Goal: Task Accomplishment & Management: Complete application form

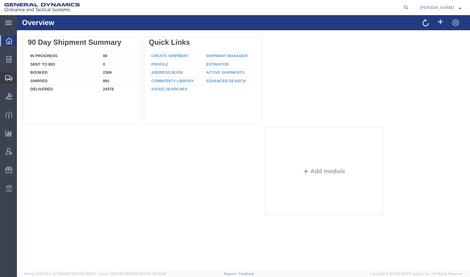
click at [0, 0] on span "Create Shipment" at bounding box center [0, 0] width 0 height 0
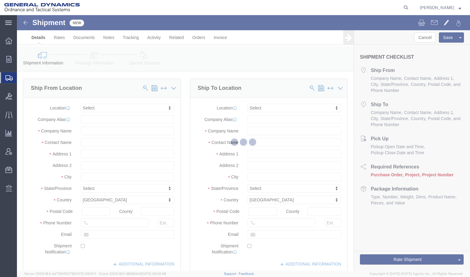
select select
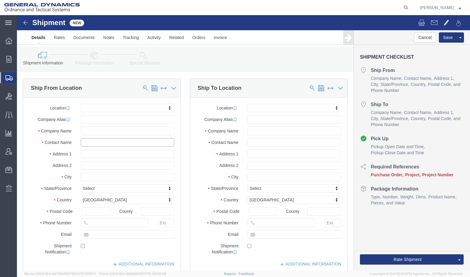
click input "text"
type input "AA"
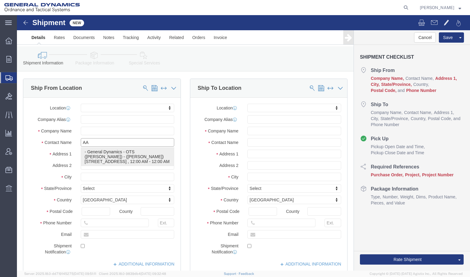
click p "- General Dynamics - OTS ([PERSON_NAME]) - ([PERSON_NAME]) [STREET_ADDRESS][PER…"
select select
type input "6658 Route 148"
type input "62959"
type input "618-993-9230"
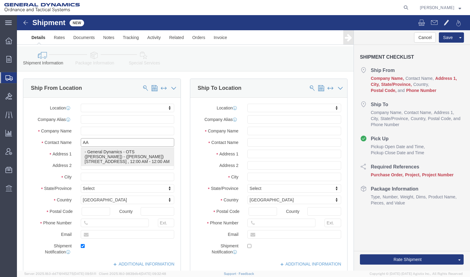
type input "aaron.craig@gd-ots.com"
checkbox input "true"
type input "General Dynamics - OTS (GEDOTS-MARION)"
type input "Aaron Craig"
type input "Marion"
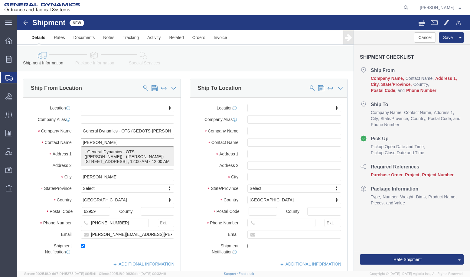
select select "IL"
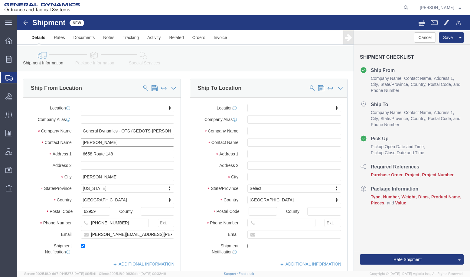
type input "Aaron Craig"
click input "text"
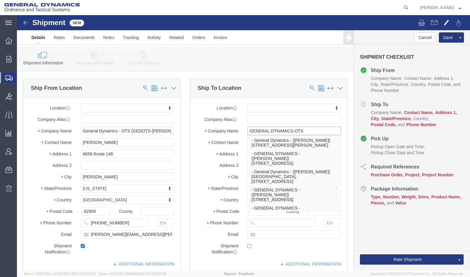
type input "GENERAL DYNAMICS-OTS"
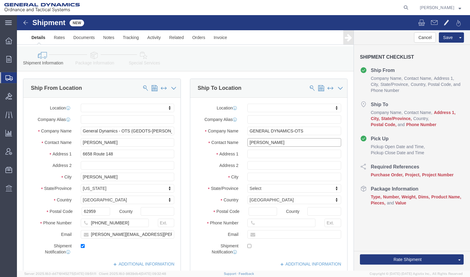
type input "MARK HALL"
type input "200 EAST HIGH STREET"
select select
type input "BUILDING 3"
type input "RED LION"
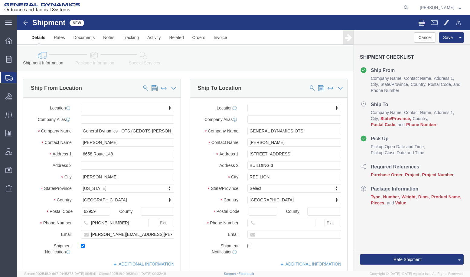
select select
type input "P"
type input "PEN"
select select
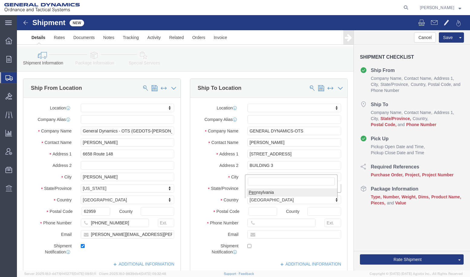
select select "PA"
type input "17356"
select select
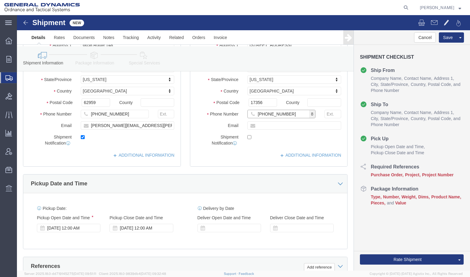
scroll to position [151, 0]
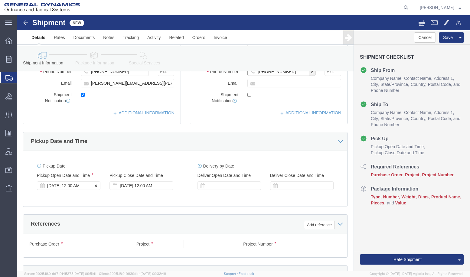
type input "717-578-8896"
click div "Sep 12 2025 12:00 AM"
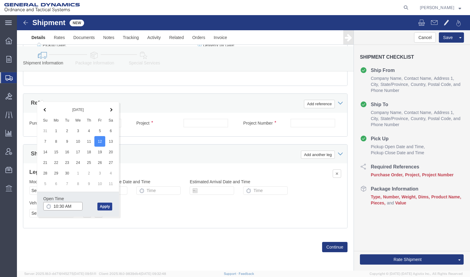
type input "10:30 AM"
click button "Apply"
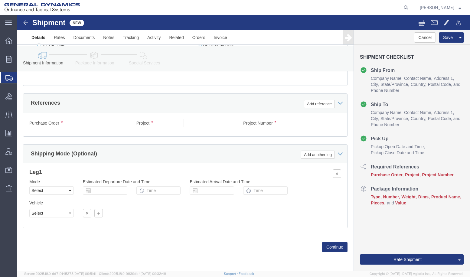
scroll to position [192, 0]
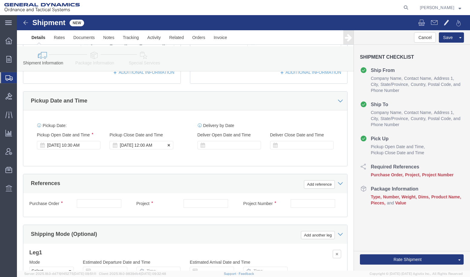
click div "Sep 12 2025 12:00 AM"
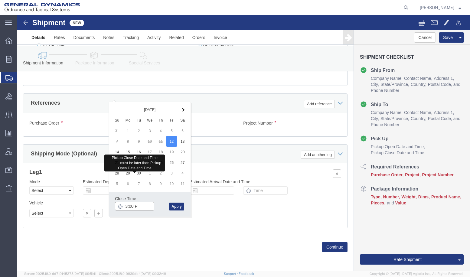
type input "3:00 PM"
click button "Apply"
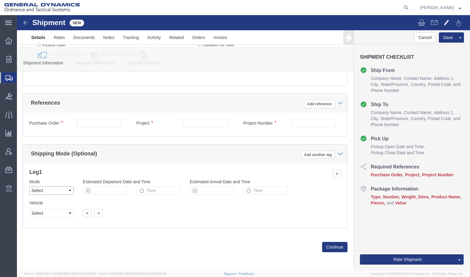
click select "Select Air Less than Truckload Multi-Leg Ocean Freight Rail Small Parcel Truckl…"
select select "SMAL"
click select "Select Air Less than Truckload Multi-Leg Ocean Freight Rail Small Parcel Truckl…"
click input "text"
type input "25412"
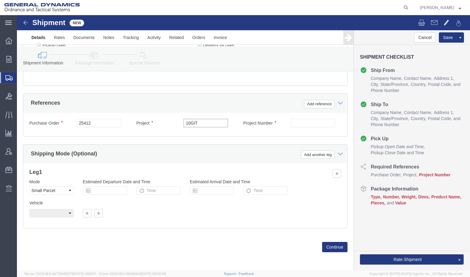
type input "10GIT"
type input "GD-OTS ST PETE"
click button "Continue"
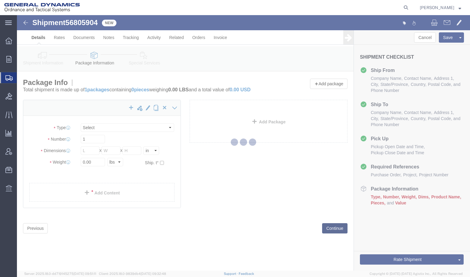
select select "YRPK"
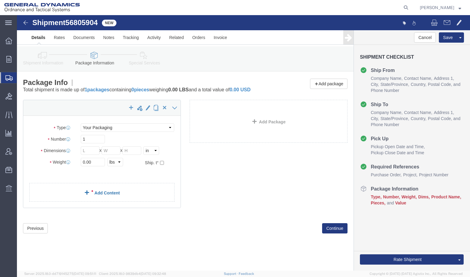
click link "Add Content"
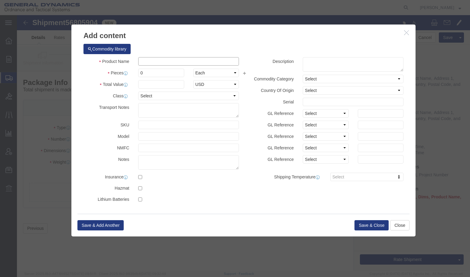
click input "text"
type input "PELICAN CASE-ENGINEERING TOOLKIT"
type input "1"
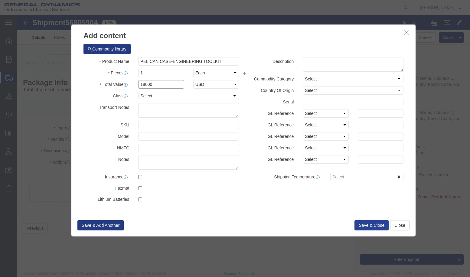
type input "18000"
click button "Save & Close"
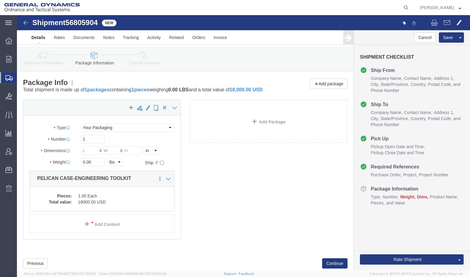
scroll to position [24, 0]
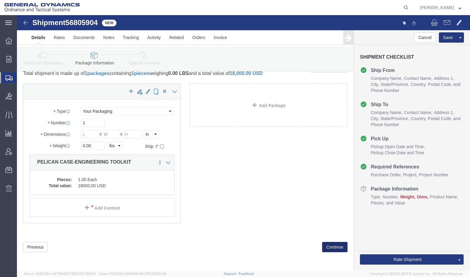
click button "Continue"
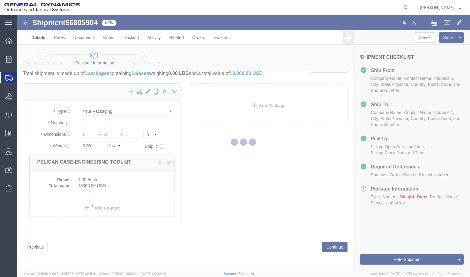
select select
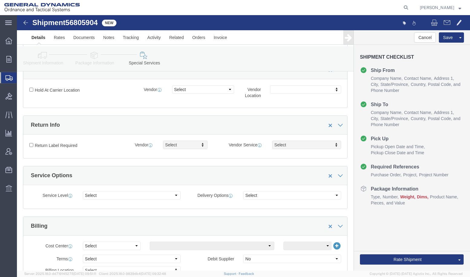
scroll to position [266, 0]
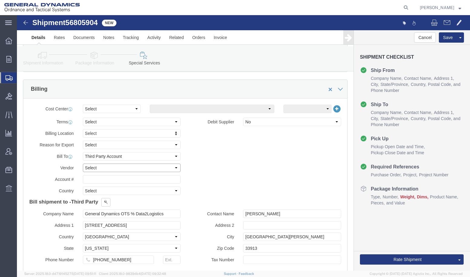
click select "Select DHL FedEx Express UPS"
select select "FedEx Express"
click select "Select DHL FedEx Express UPS"
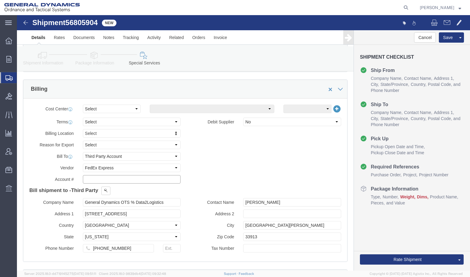
click input "text"
type input "105422997"
click div "Billing Location Select Select My Profile Location GD-OTS Anniston (Commerce) G…"
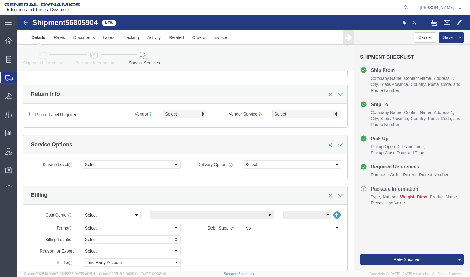
scroll to position [55, 0]
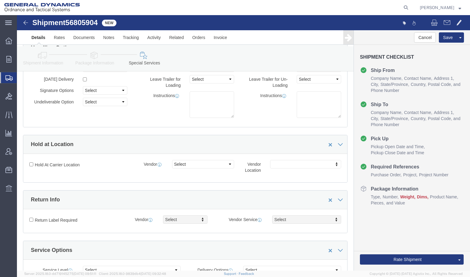
click icon
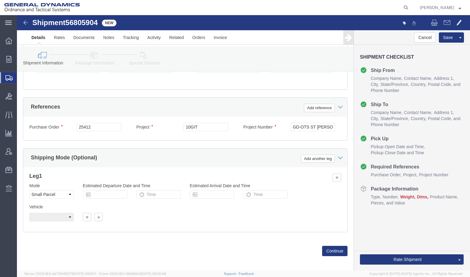
scroll to position [312, 0]
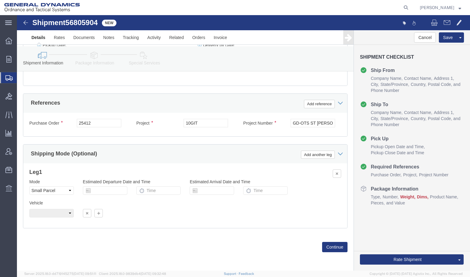
click link "Package Information"
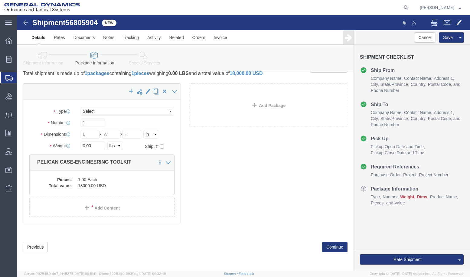
scroll to position [24, 0]
click input "text"
type input "23"
type input "10"
type input "15"
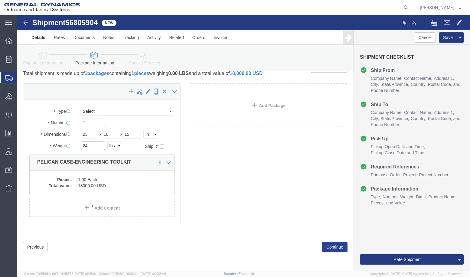
type input "24"
click button "Continue"
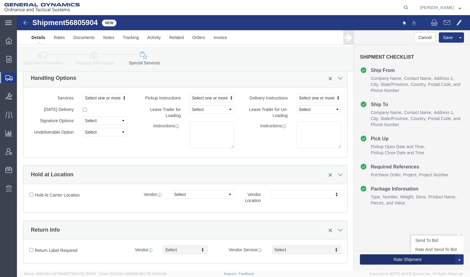
click button "Rate Shipment"
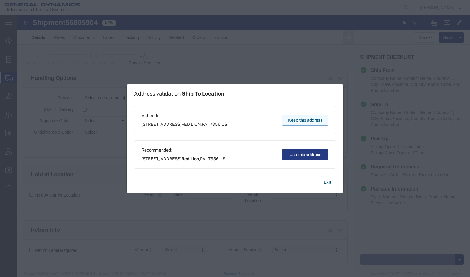
click at [298, 121] on button "Keep this address" at bounding box center [305, 120] width 47 height 11
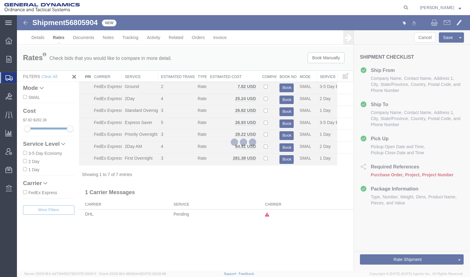
scroll to position [0, 0]
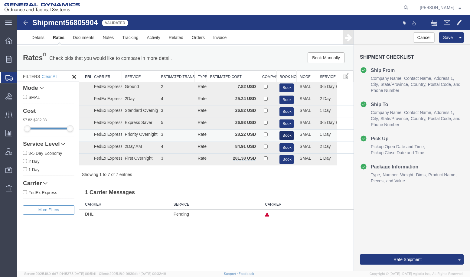
click at [287, 140] on button "Book" at bounding box center [286, 135] width 14 height 9
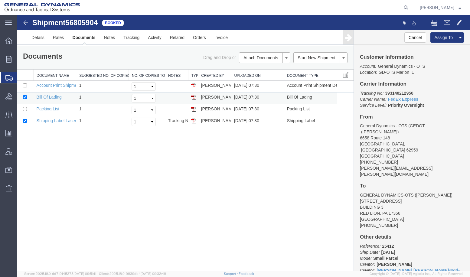
click at [194, 100] on img at bounding box center [193, 97] width 5 height 5
click at [193, 123] on img at bounding box center [193, 120] width 5 height 5
click at [410, 7] on icon at bounding box center [405, 7] width 8 height 8
click at [266, 7] on input "search" at bounding box center [310, 7] width 184 height 15
type input "56765882"
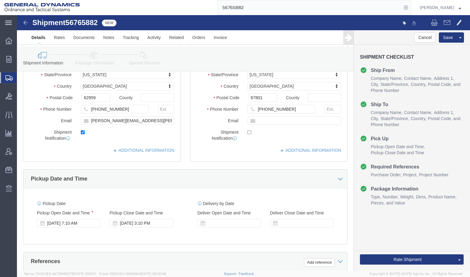
scroll to position [151, 0]
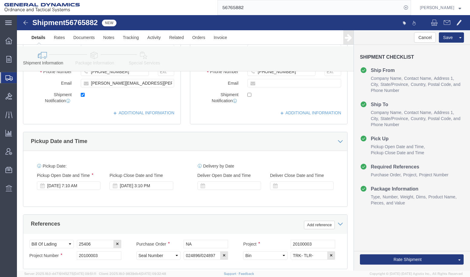
click div "Sep 15 2025 7:10 AM"
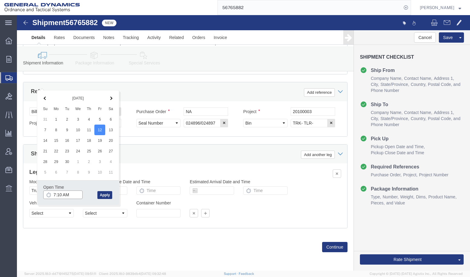
click input "7:10 AM"
type input "10:10 AM"
click button "Apply"
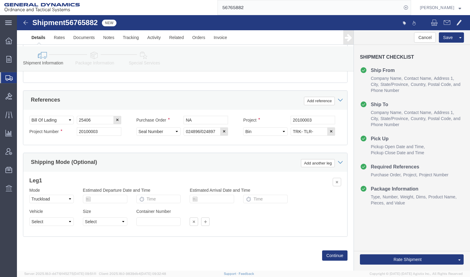
scroll to position [203, 0]
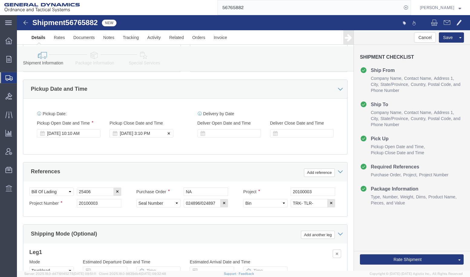
click div "Sep 15 2025 3:10 PM"
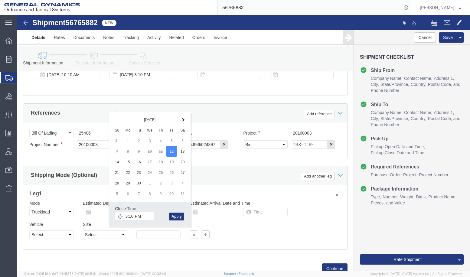
scroll to position [302, 0]
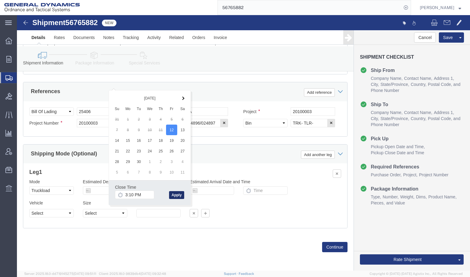
click button "Apply"
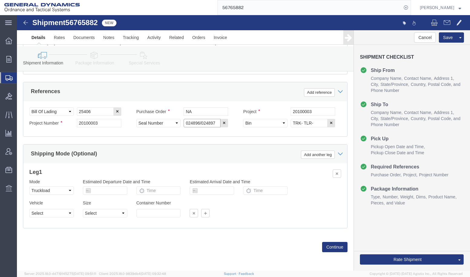
click input "024896/024897"
click input "TRK- TLR-"
type input "TRK- TLR-224040"
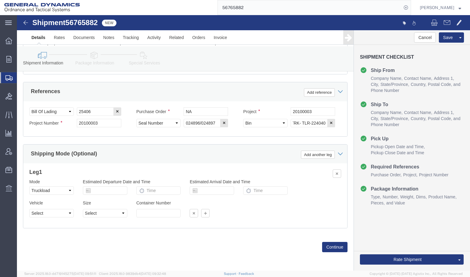
click div "Ship From Location Location Select Select My Profile Location GD-OTS Anniston (…"
click button "Save"
drag, startPoint x: 268, startPoint y: 50, endPoint x: 313, endPoint y: 54, distance: 44.9
click div "Shipment Information Package Information Special Services"
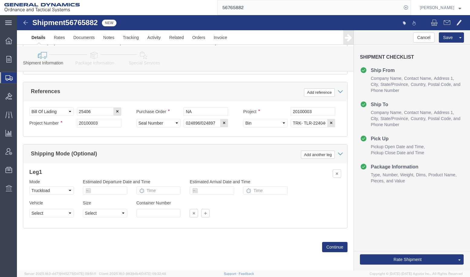
click div "Shipment Information Package Information Special Services"
